Goal: Task Accomplishment & Management: Manage account settings

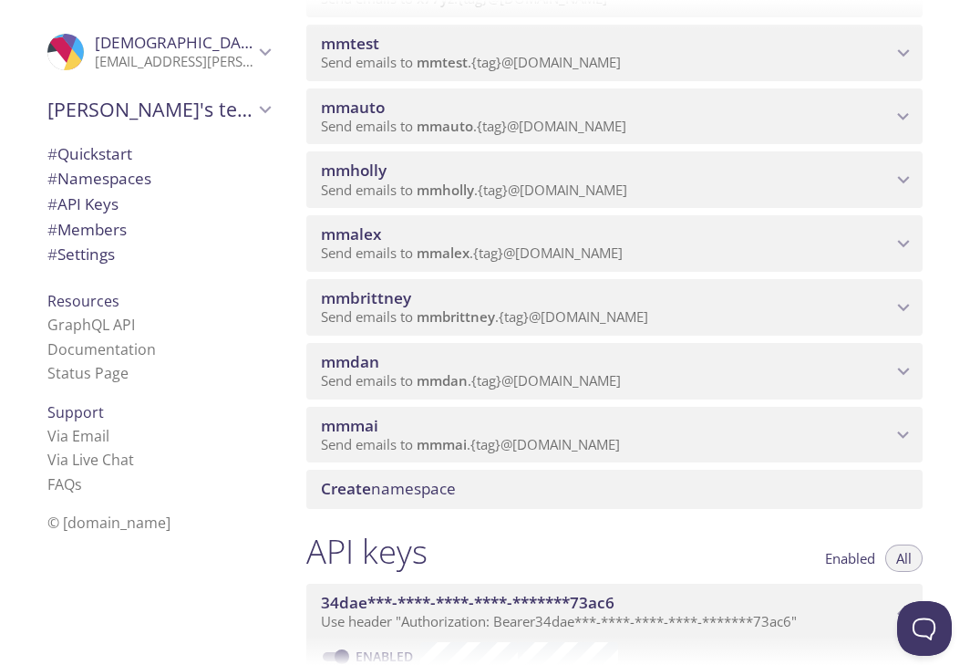
scroll to position [333, 0]
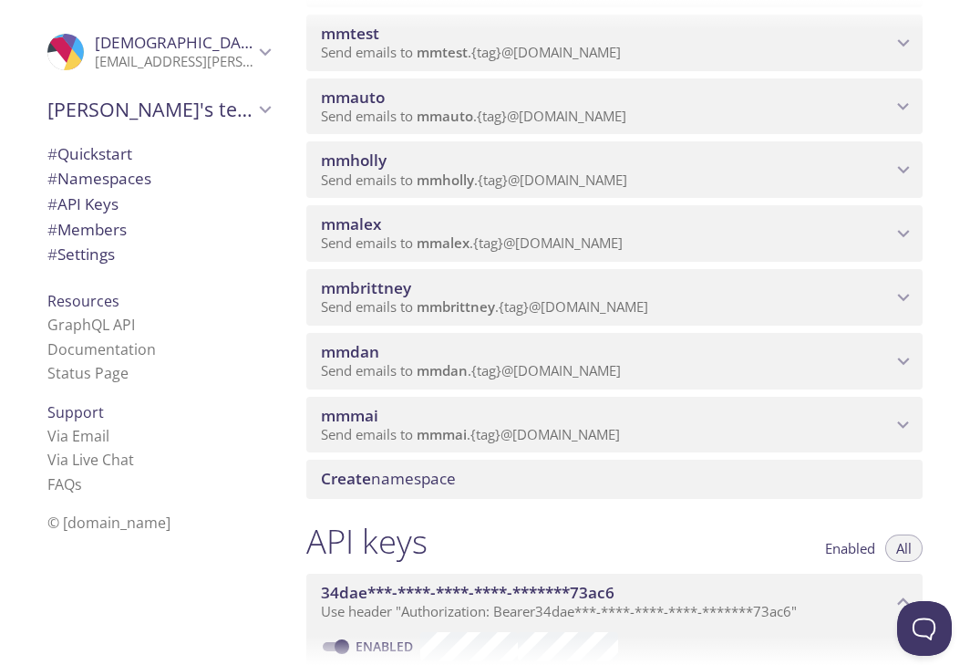
click at [544, 481] on span "Create namespace" at bounding box center [618, 479] width 595 height 20
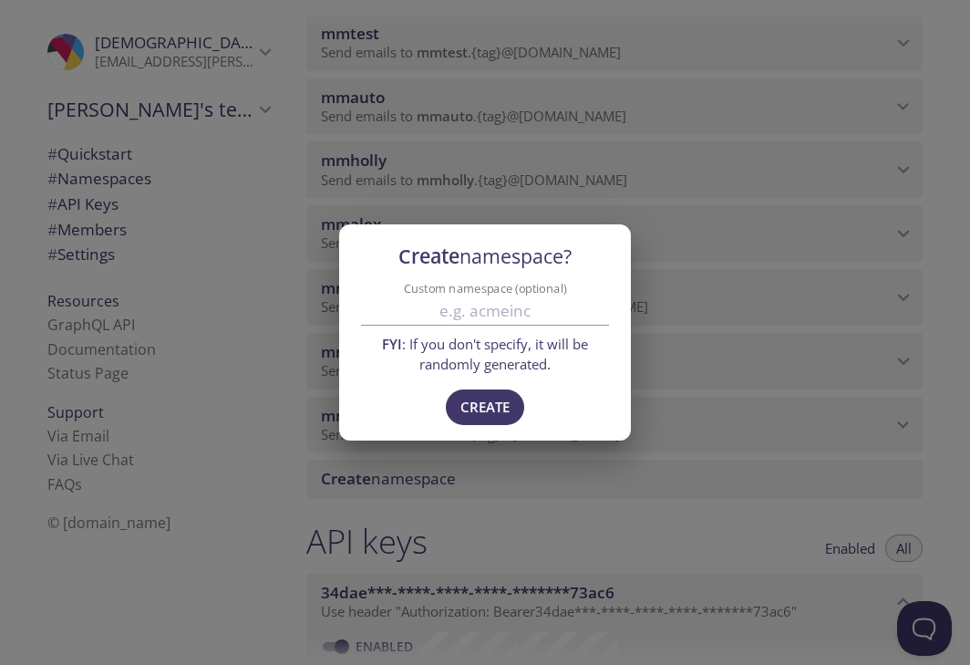
click at [520, 314] on input "Custom namespace (optional)" at bounding box center [485, 311] width 248 height 30
click at [611, 494] on div "Create namespace? Custom namespace (optional) FYI : If you don't specify, it wi…" at bounding box center [485, 332] width 970 height 665
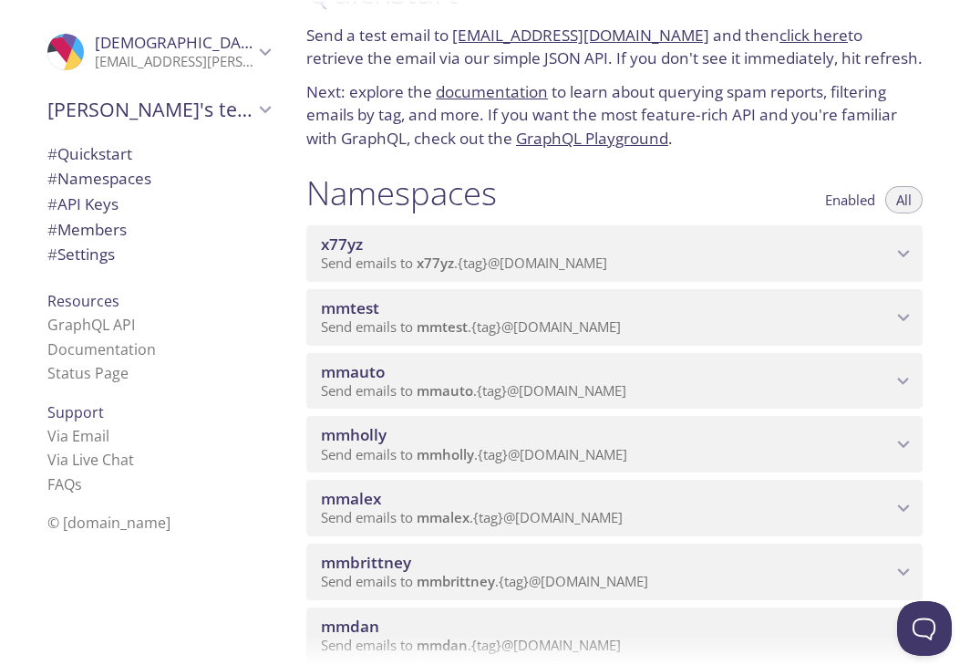
scroll to position [0, 0]
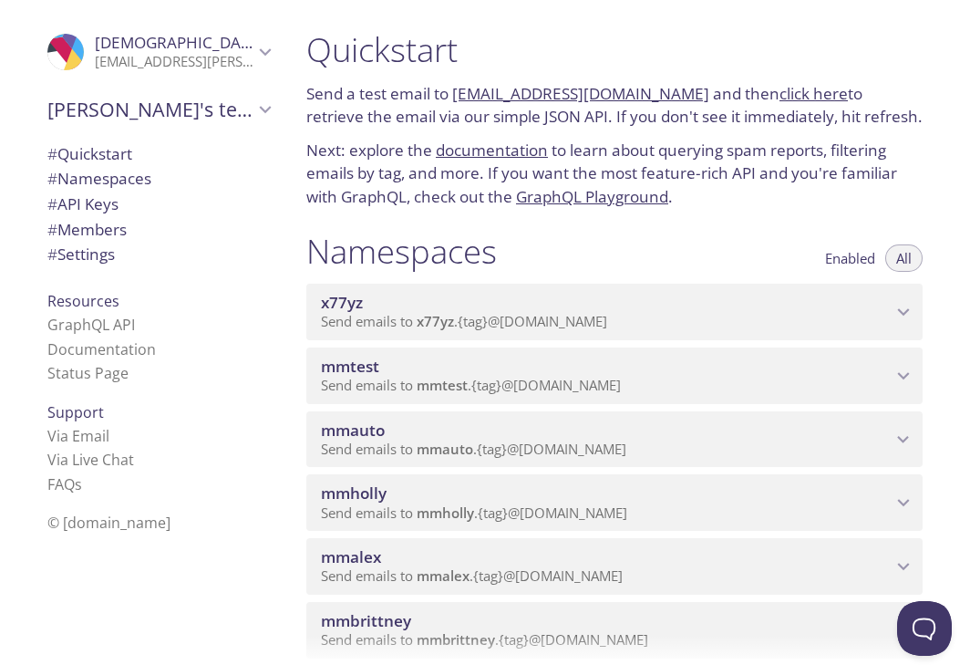
click at [76, 230] on span "# Members" at bounding box center [86, 229] width 79 height 21
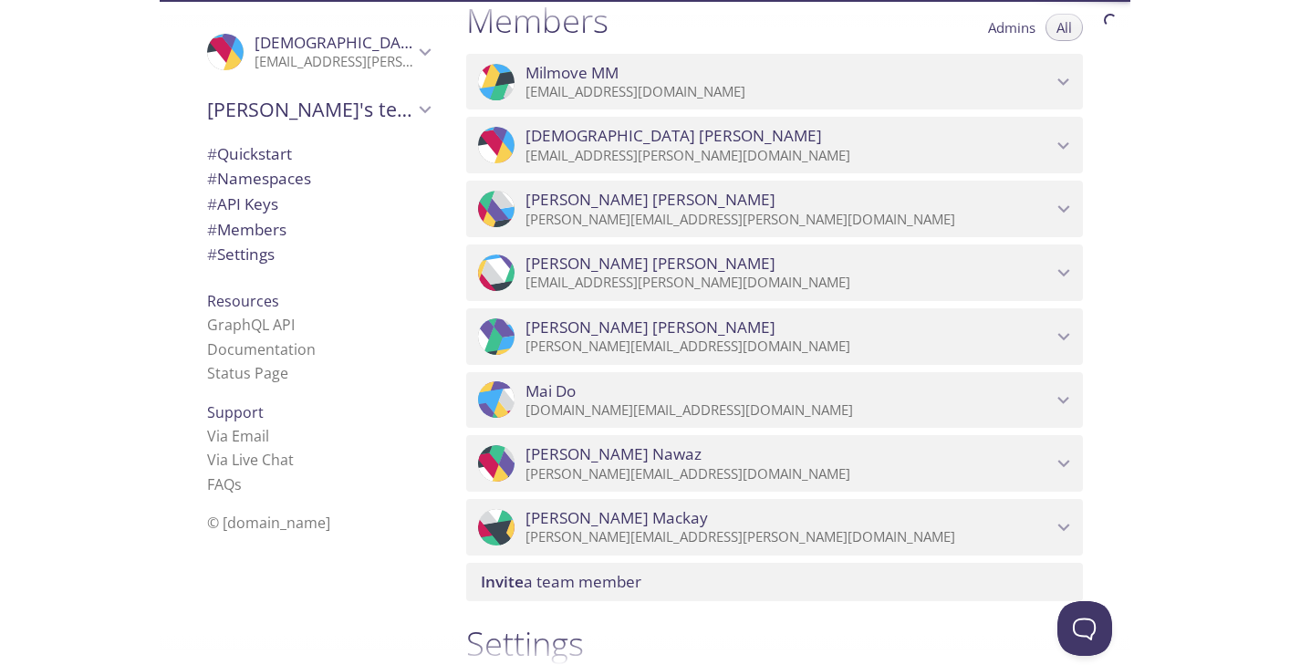
scroll to position [1214, 0]
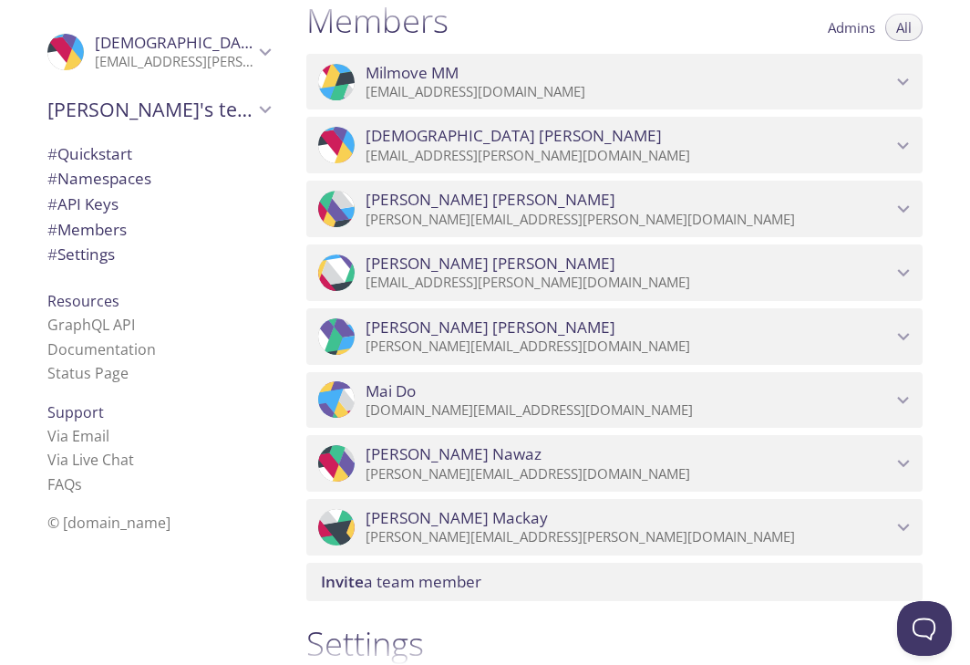
click at [500, 589] on span "Invite a team member" at bounding box center [618, 582] width 595 height 20
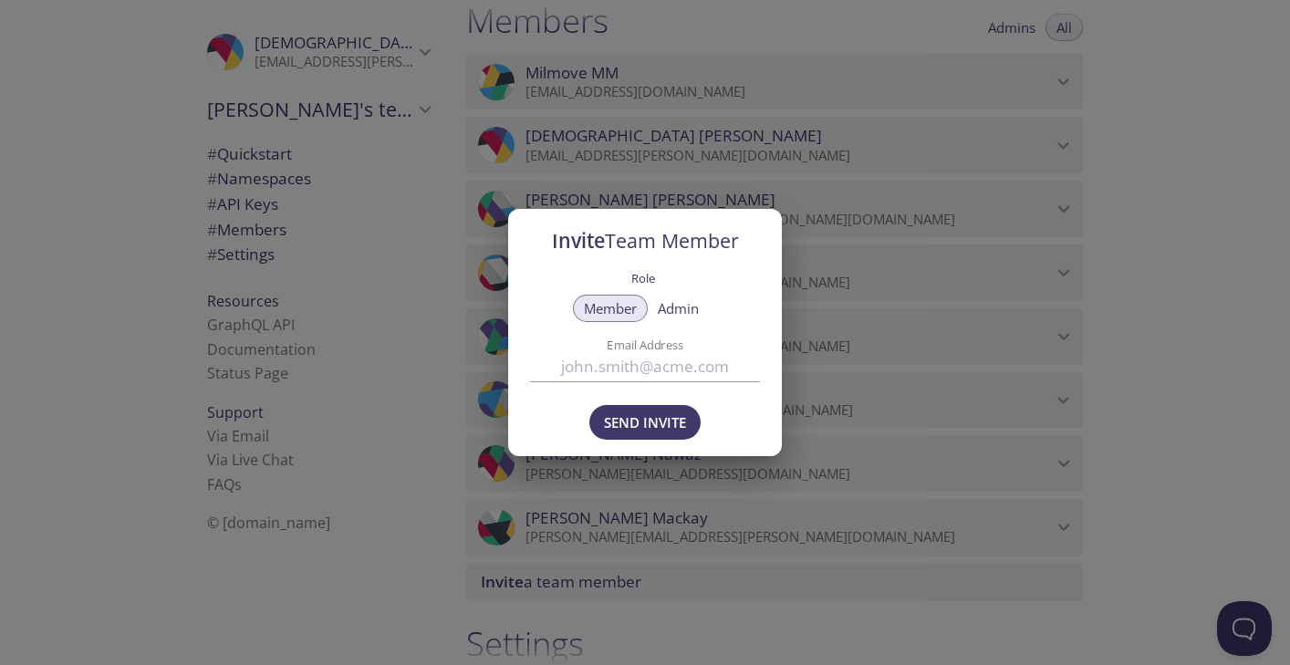
click at [656, 368] on input "Email Address" at bounding box center [645, 367] width 230 height 30
paste input "[PERSON_NAME][EMAIL_ADDRESS][PERSON_NAME][DOMAIN_NAME]"
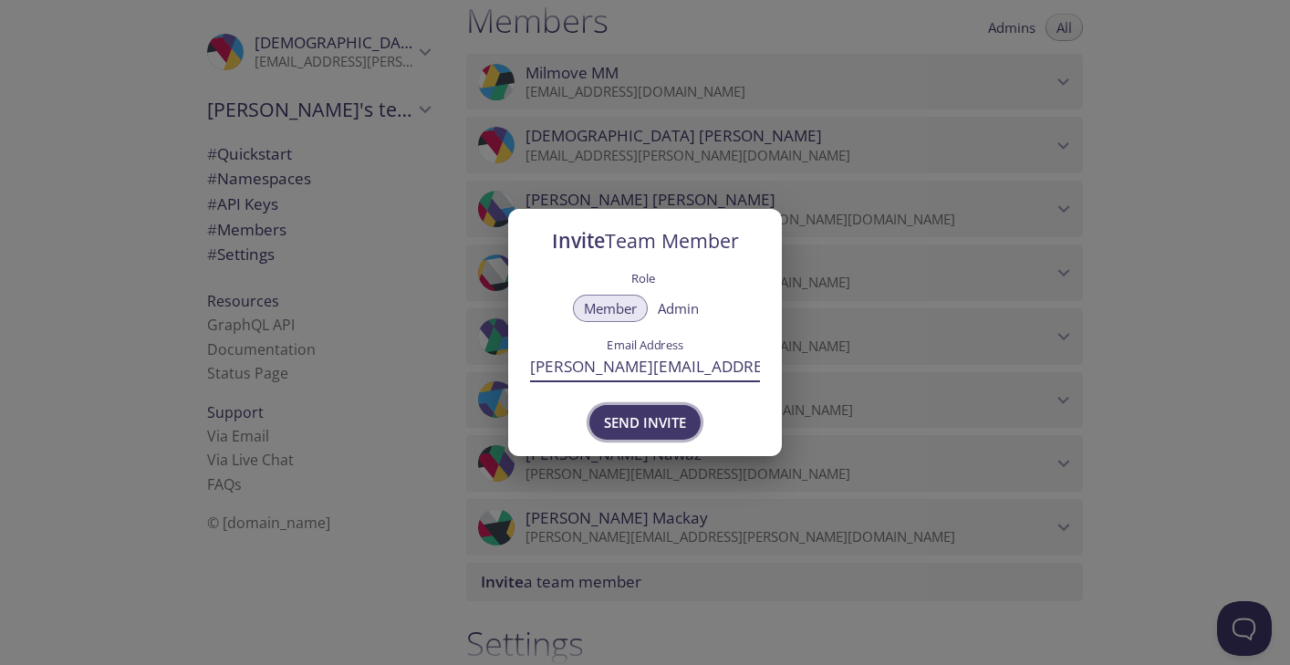
type input "[PERSON_NAME][EMAIL_ADDRESS][PERSON_NAME][DOMAIN_NAME]"
click at [659, 422] on span "Send Invite" at bounding box center [645, 422] width 82 height 24
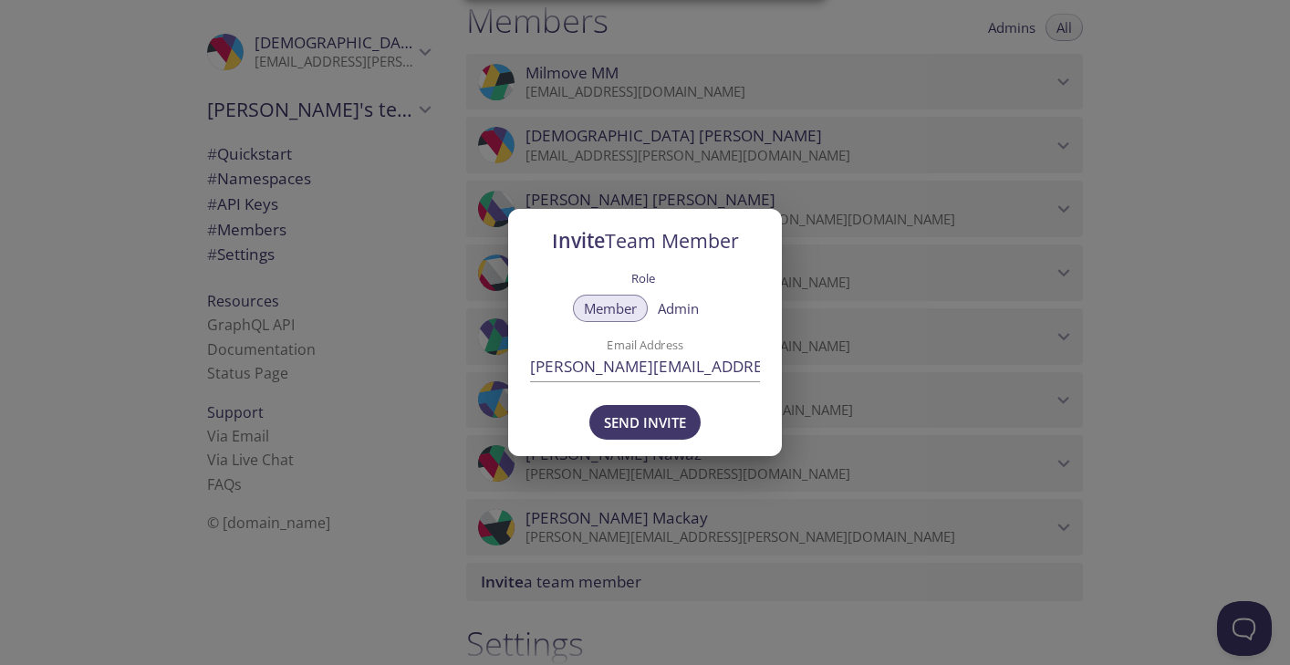
click at [423, 611] on div "Invite Team Member Role Member Admin Email Address [PERSON_NAME][EMAIL_ADDRESS]…" at bounding box center [645, 332] width 1290 height 665
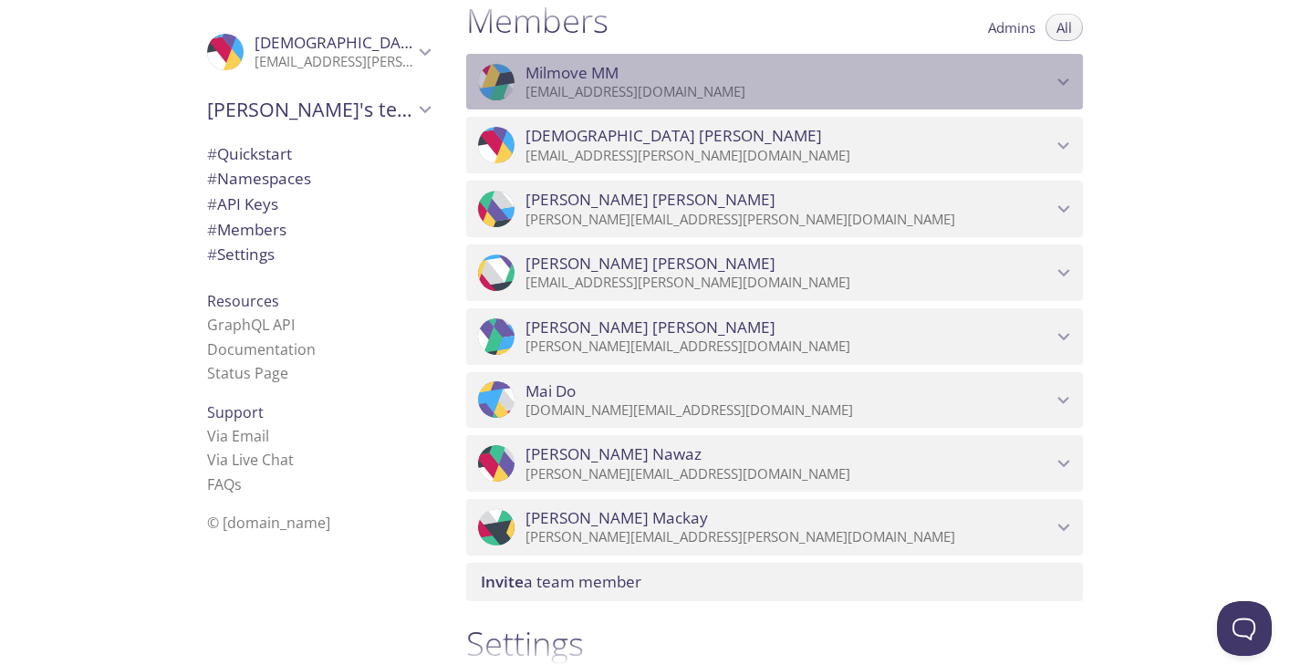
drag, startPoint x: 719, startPoint y: 91, endPoint x: 582, endPoint y: 95, distance: 136.9
click at [582, 95] on p "[EMAIL_ADDRESS][DOMAIN_NAME]" at bounding box center [788, 92] width 526 height 18
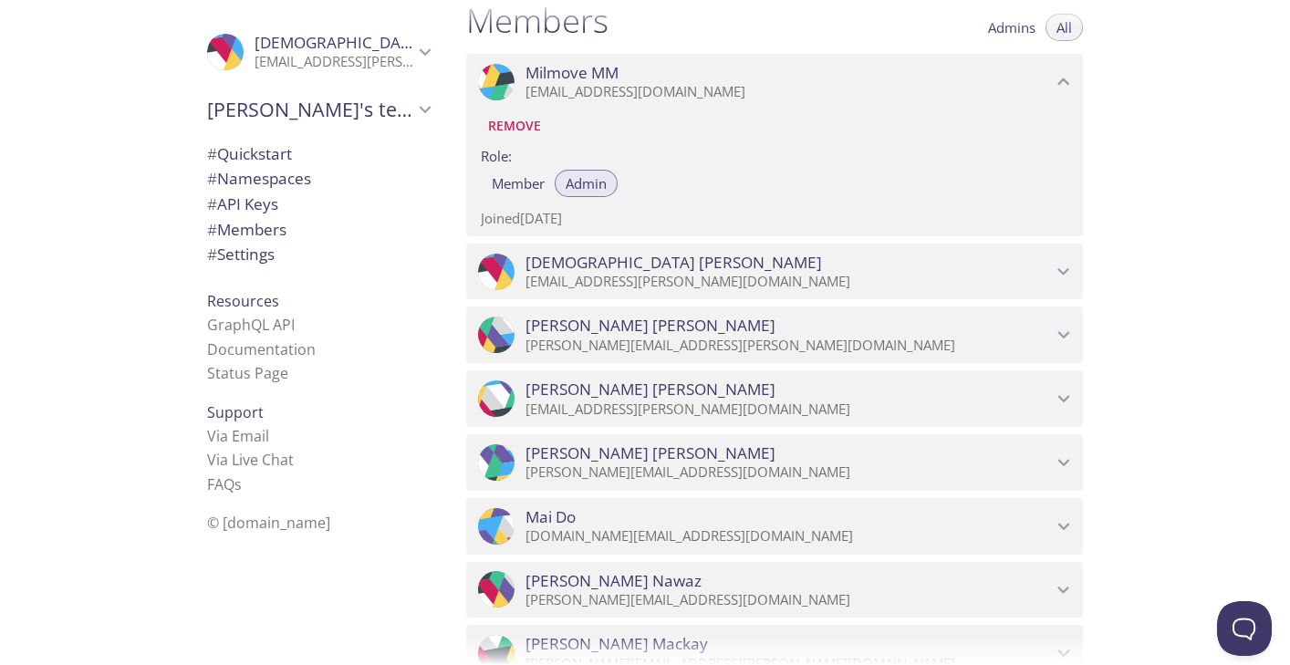
click at [722, 266] on span "[DEMOGRAPHIC_DATA][PERSON_NAME]" at bounding box center [788, 263] width 526 height 20
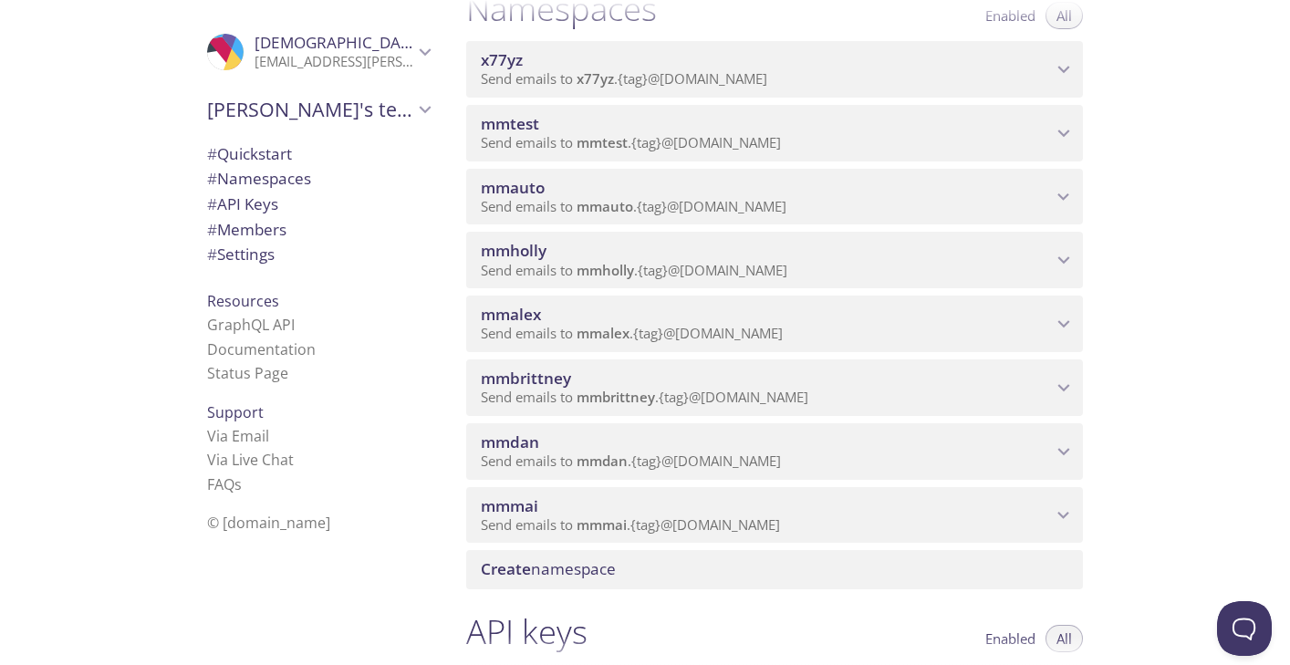
scroll to position [235, 0]
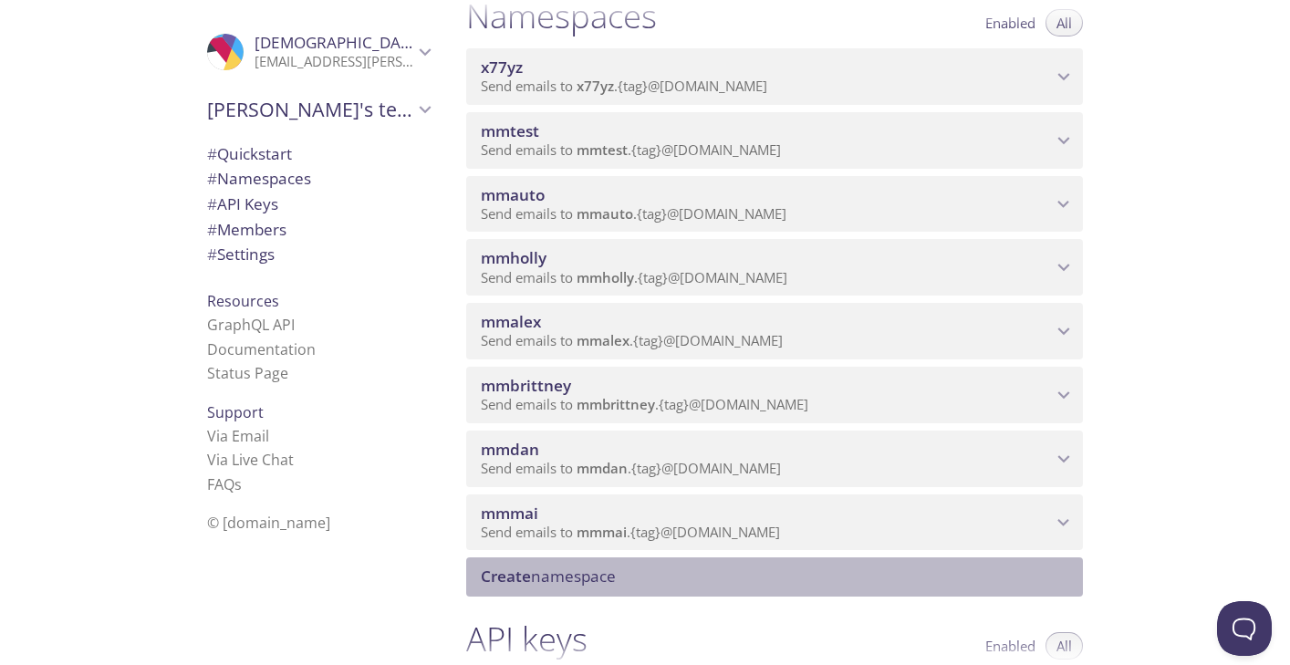
click at [810, 569] on span "Create namespace" at bounding box center [778, 576] width 595 height 20
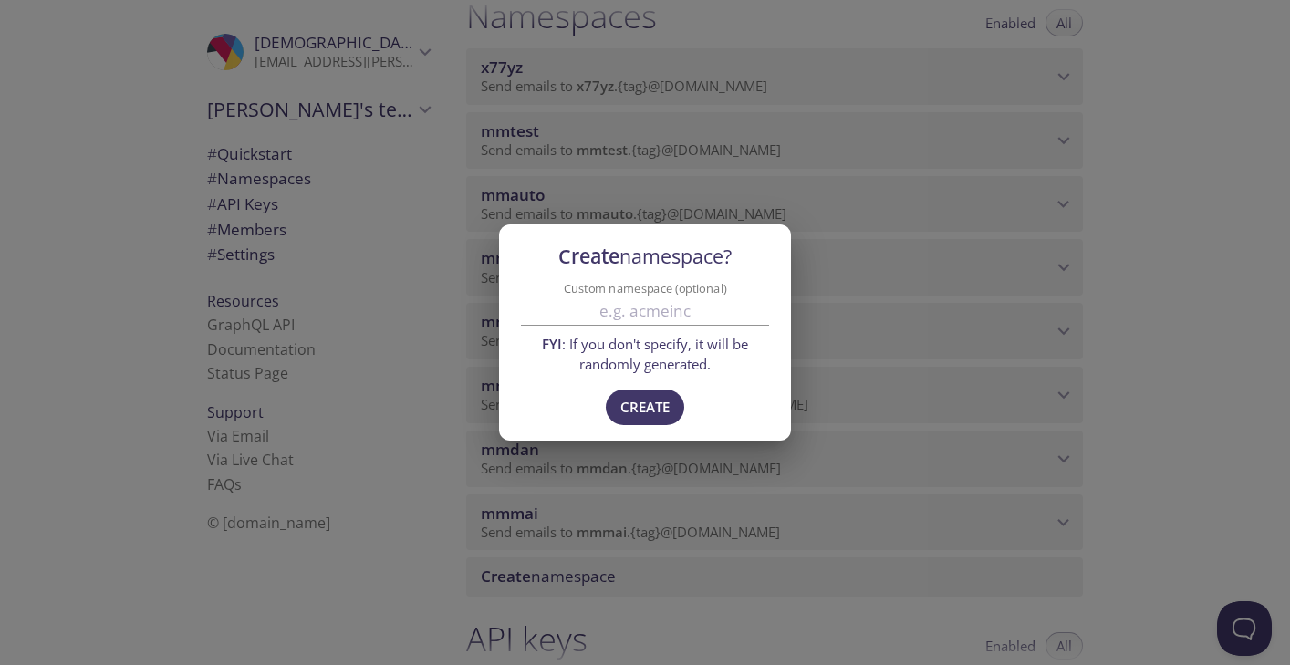
click at [687, 319] on input "Custom namespace (optional)" at bounding box center [645, 311] width 248 height 30
click at [674, 311] on input "mmshelly" at bounding box center [645, 311] width 248 height 30
type input "mmshelley"
click at [658, 416] on span "Create" at bounding box center [644, 407] width 49 height 24
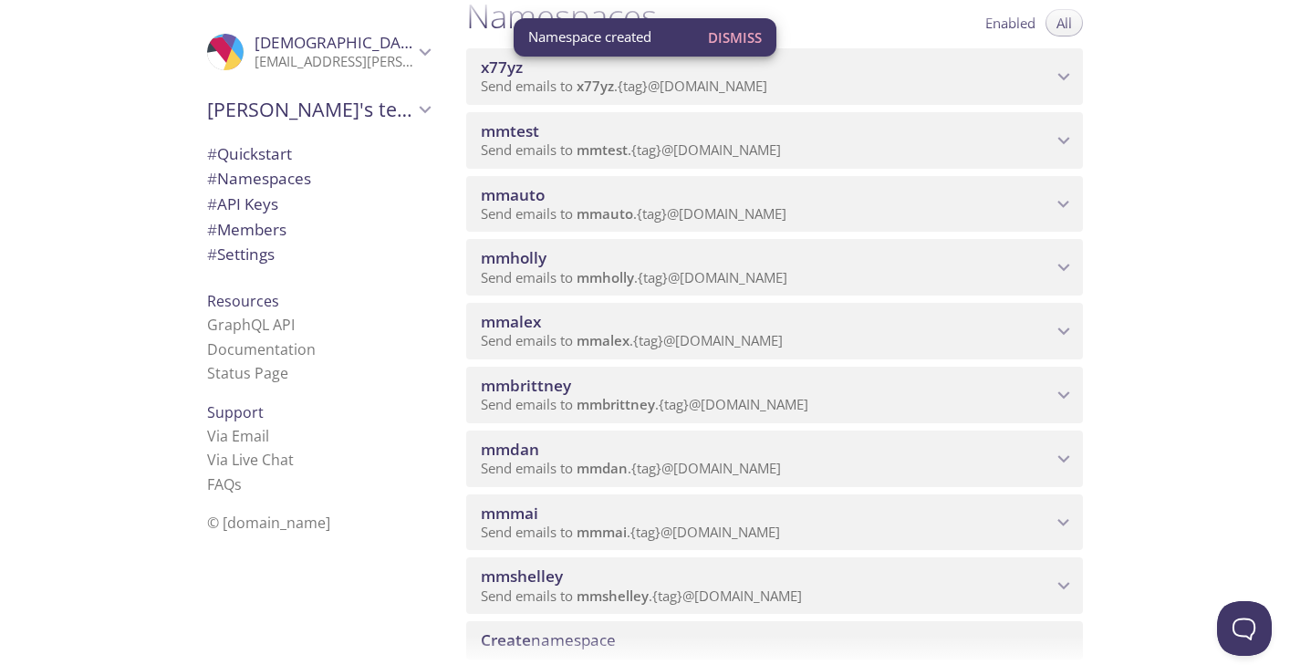
scroll to position [285, 0]
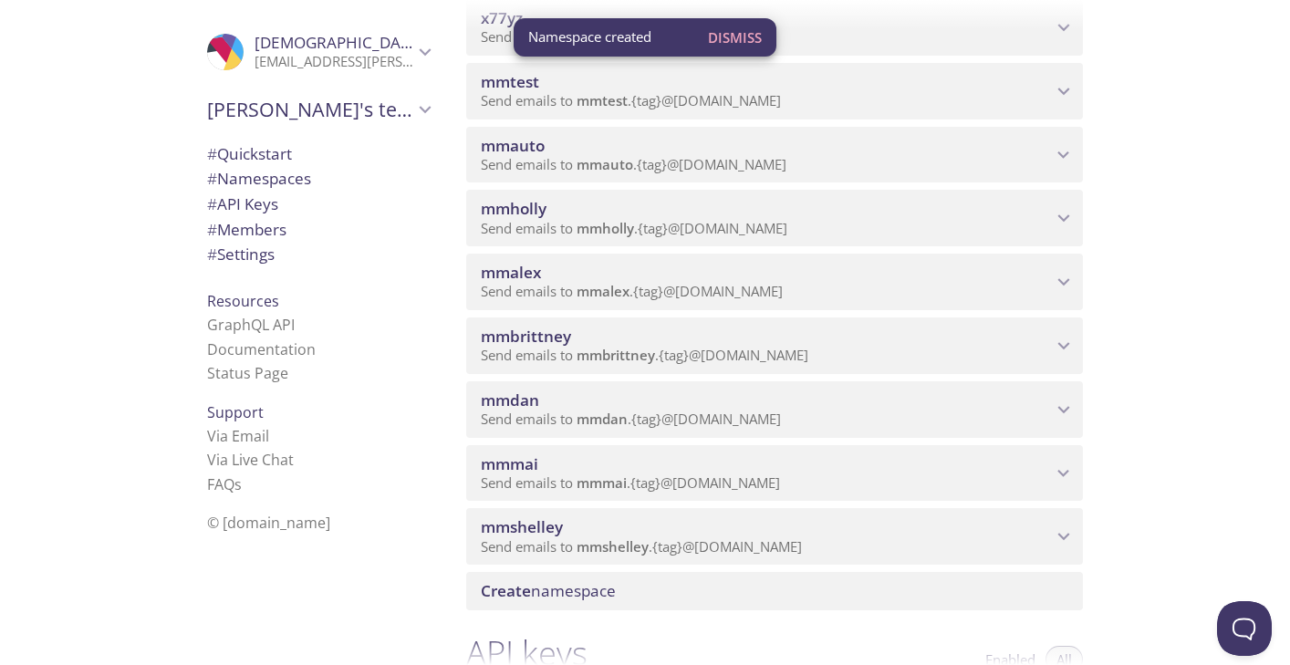
click at [782, 588] on span "Create namespace" at bounding box center [778, 591] width 595 height 20
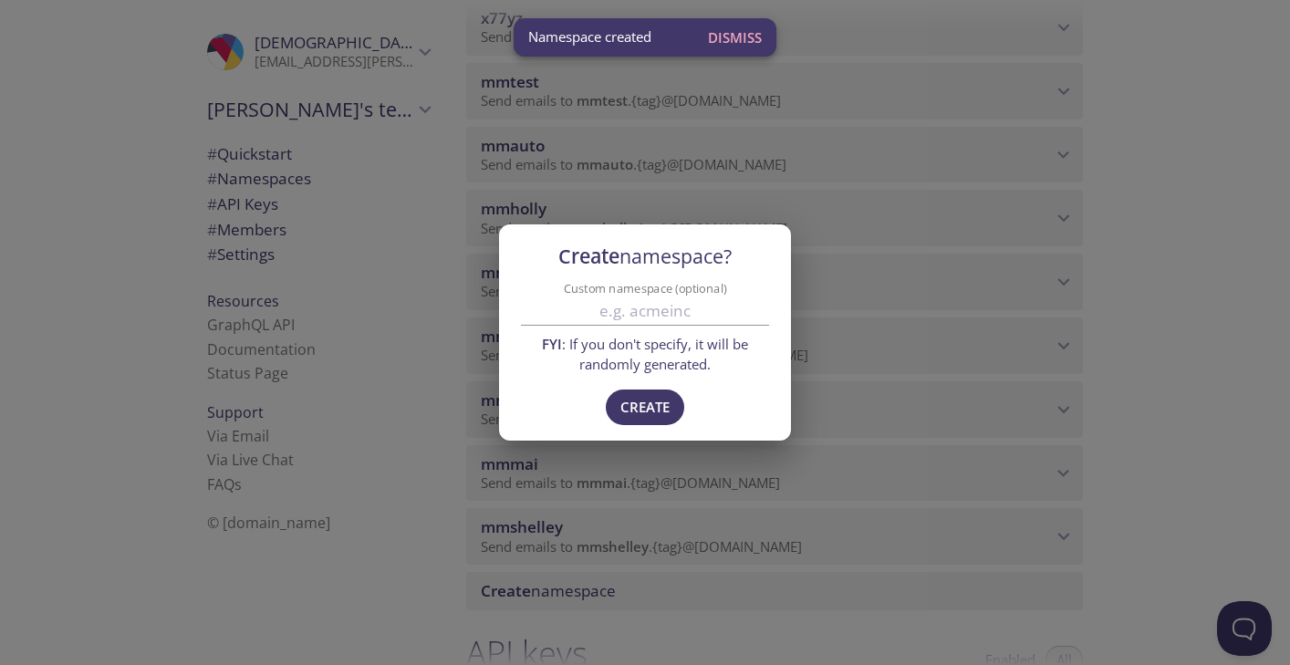
click at [709, 306] on input "Custom namespace (optional)" at bounding box center [645, 311] width 248 height 30
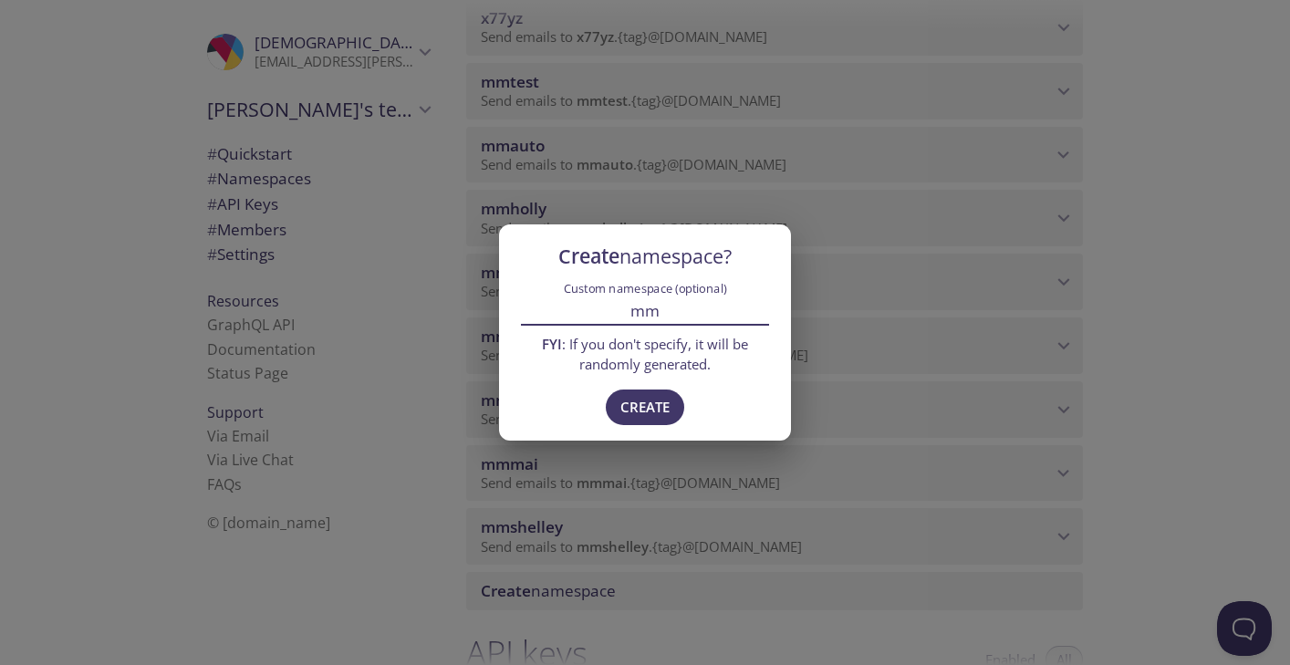
paste input "[PERSON_NAME]"
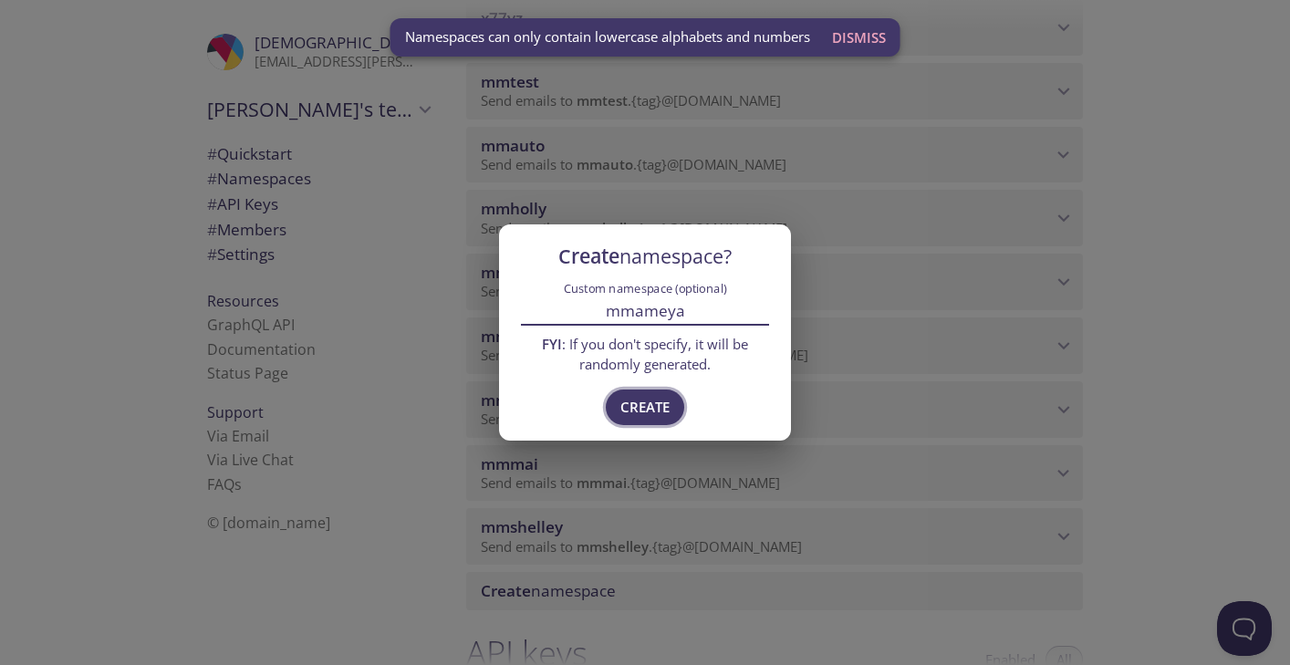
type input "mmameya"
click at [677, 412] on button "Create" at bounding box center [645, 406] width 78 height 35
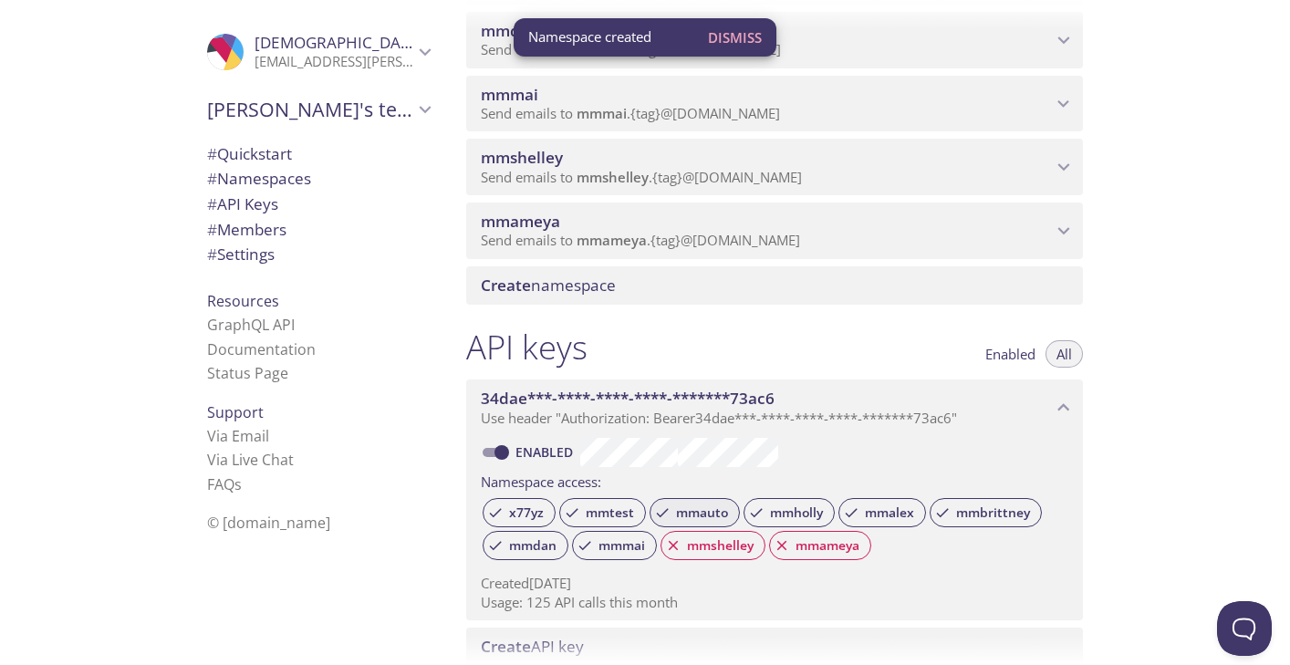
scroll to position [605, 0]
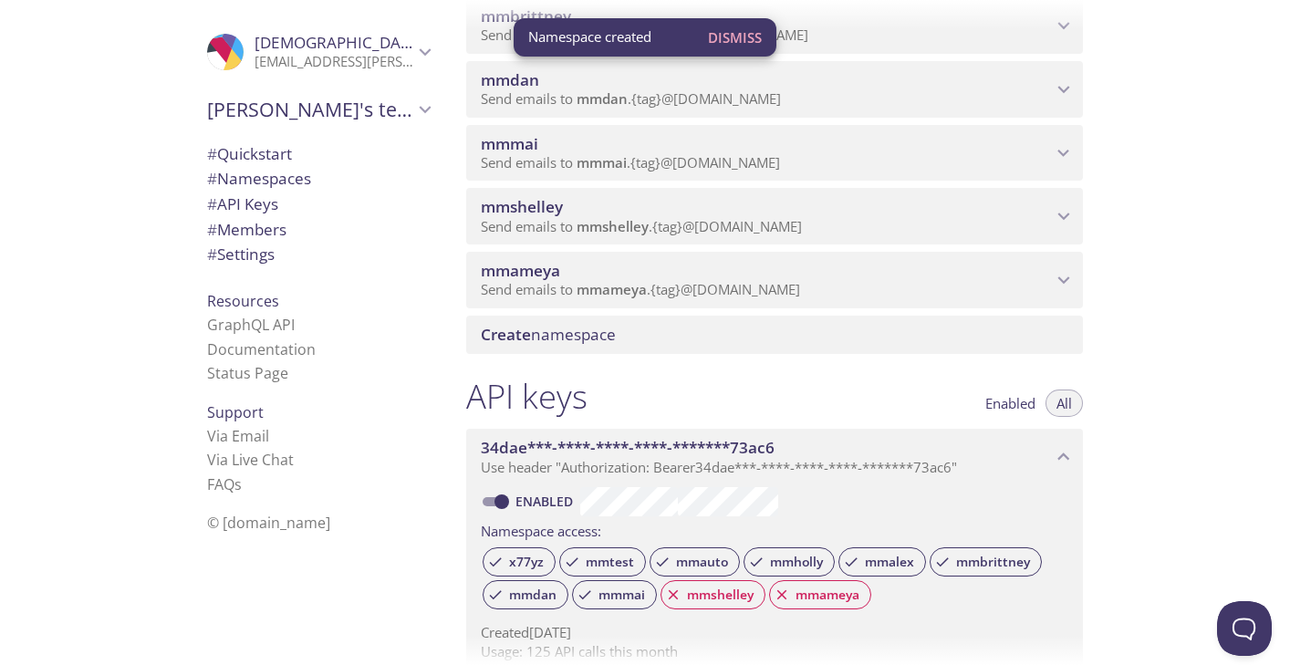
click at [726, 265] on span "mmameya" at bounding box center [766, 271] width 571 height 20
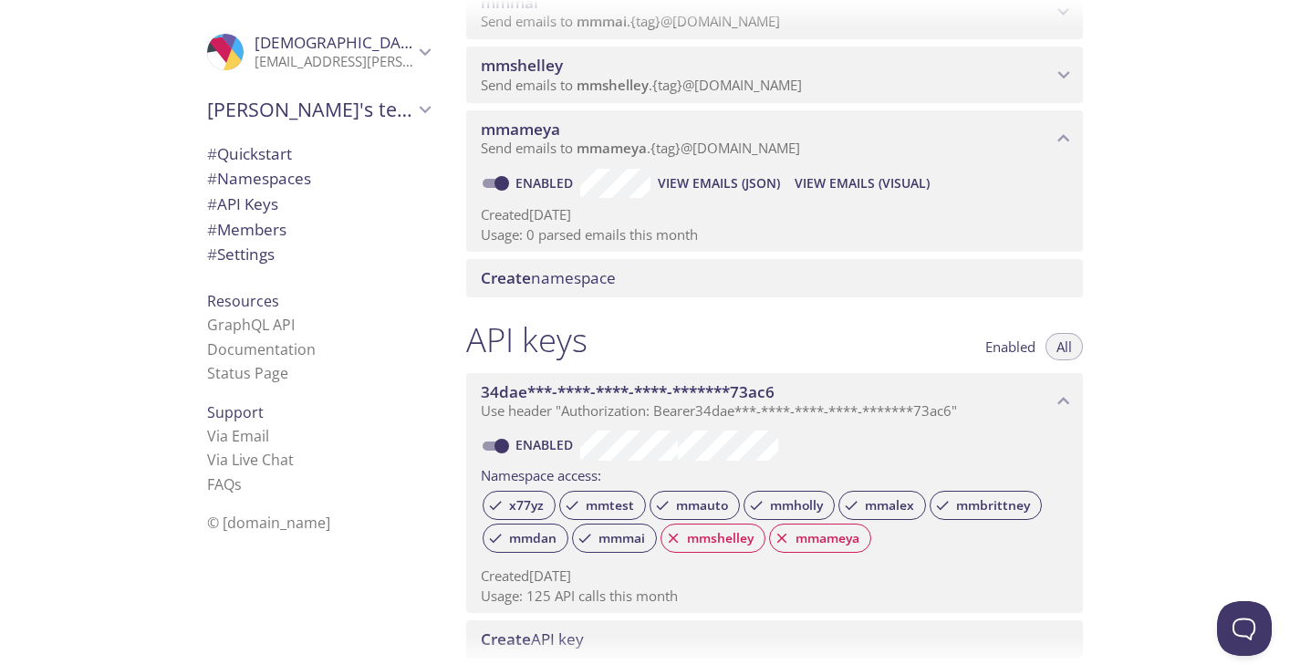
scroll to position [752, 0]
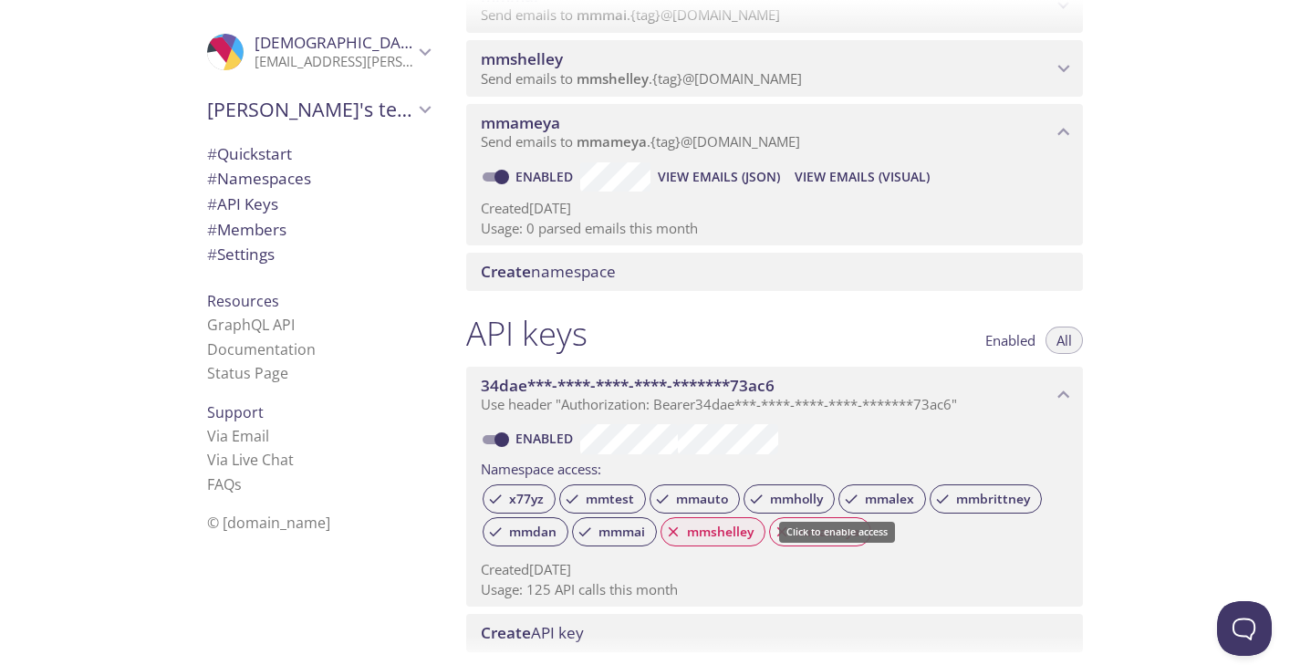
click at [728, 535] on span "mmshelley" at bounding box center [720, 532] width 88 height 16
click at [812, 538] on span "mmameya" at bounding box center [827, 532] width 86 height 16
click at [970, 444] on div "Quickstart Send a test email to [EMAIL_ADDRESS][DOMAIN_NAME] and then click her…" at bounding box center [870, 332] width 838 height 665
